Goal: Information Seeking & Learning: Learn about a topic

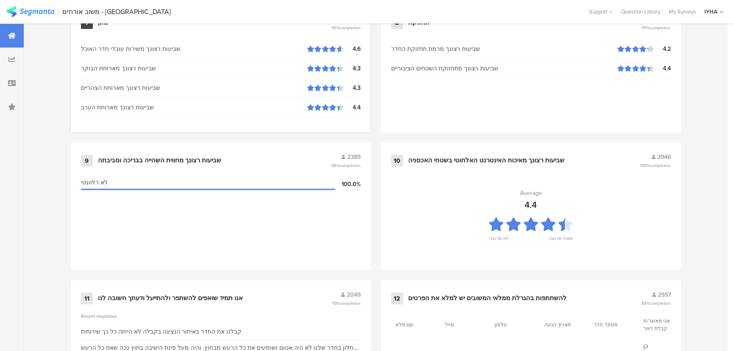
scroll to position [891, 0]
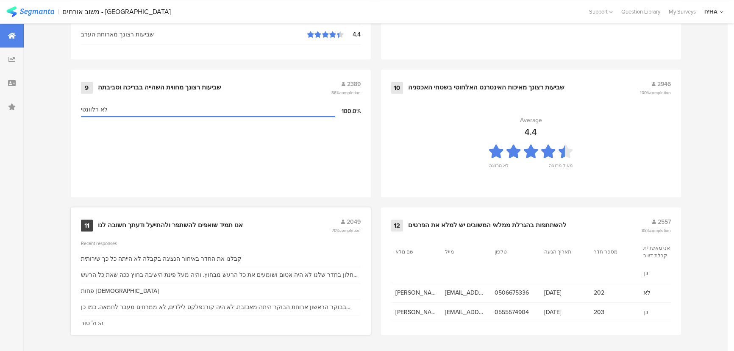
click at [184, 224] on div "אנו תמיד שואפים להשתפר ולהתייעל ודעתך חשובה לנו" at bounding box center [170, 225] width 145 height 8
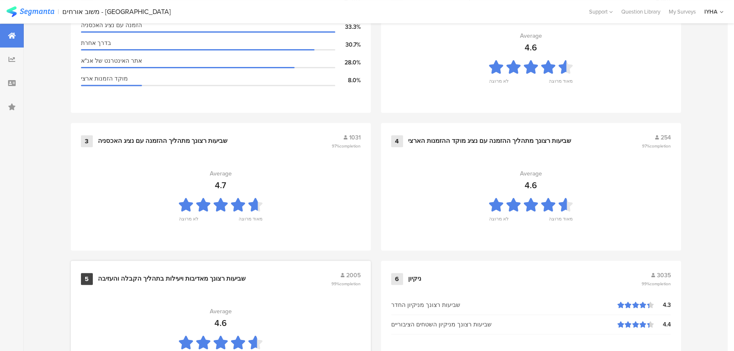
scroll to position [809, 0]
